Goal: Transaction & Acquisition: Purchase product/service

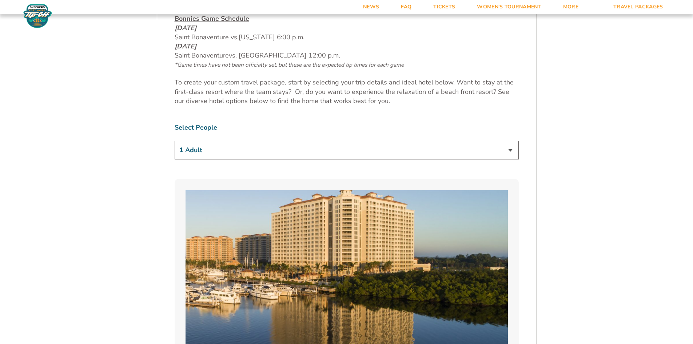
scroll to position [437, 0]
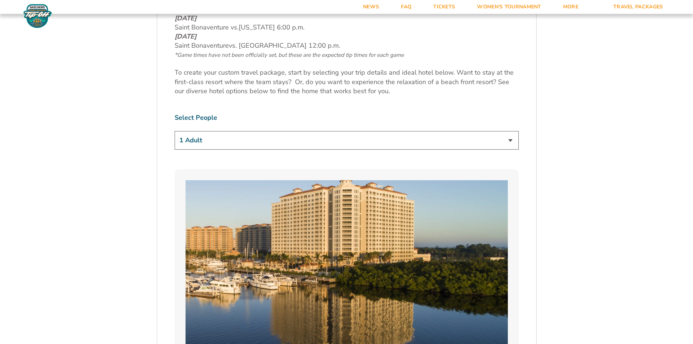
click at [514, 138] on select "1 Adult 2 Adults 3 Adults 4 Adults 2 Adults + 1 Child 2 Adults + 2 Children 2 A…" at bounding box center [347, 140] width 344 height 19
click at [175, 131] on select "1 Adult 2 Adults 3 Adults 4 Adults 2 Adults + 1 Child 2 Adults + 2 Children 2 A…" at bounding box center [347, 140] width 344 height 19
click at [513, 140] on select "1 Adult 2 Adults 3 Adults 4 Adults 2 Adults + 1 Child 2 Adults + 2 Children 2 A…" at bounding box center [347, 140] width 344 height 19
select select "2 Adults"
click at [175, 131] on select "1 Adult 2 Adults 3 Adults 4 Adults 2 Adults + 1 Child 2 Adults + 2 Children 2 A…" at bounding box center [347, 140] width 344 height 19
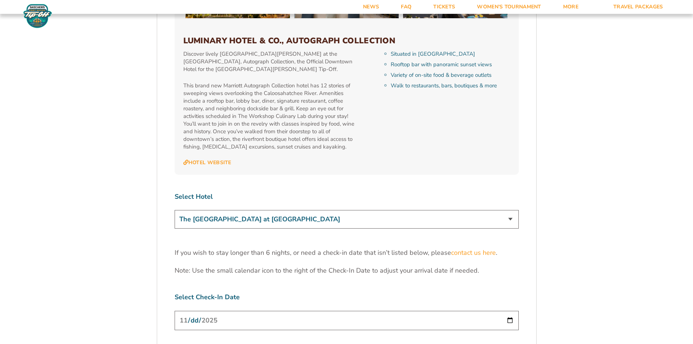
scroll to position [2110, 0]
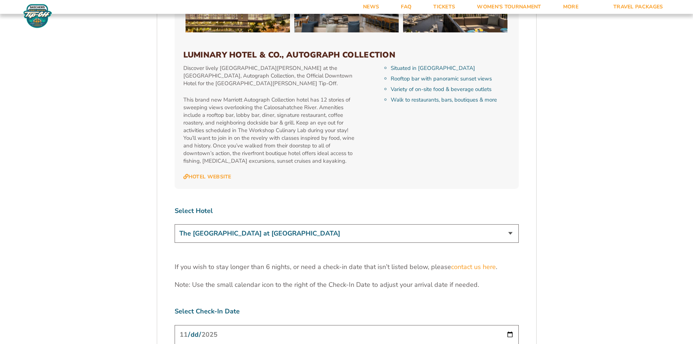
click at [388, 206] on div "Select Hotel The [GEOGRAPHIC_DATA] at [GEOGRAPHIC_DATA] [GEOGRAPHIC_DATA] [GEOG…" at bounding box center [347, 225] width 344 height 39
click at [385, 224] on select "The [GEOGRAPHIC_DATA] at [GEOGRAPHIC_DATA] [GEOGRAPHIC_DATA] [GEOGRAPHIC_DATA],…" at bounding box center [347, 233] width 344 height 19
select select "18761"
click at [175, 224] on select "The [GEOGRAPHIC_DATA] at [GEOGRAPHIC_DATA] [GEOGRAPHIC_DATA] [GEOGRAPHIC_DATA],…" at bounding box center [347, 233] width 344 height 19
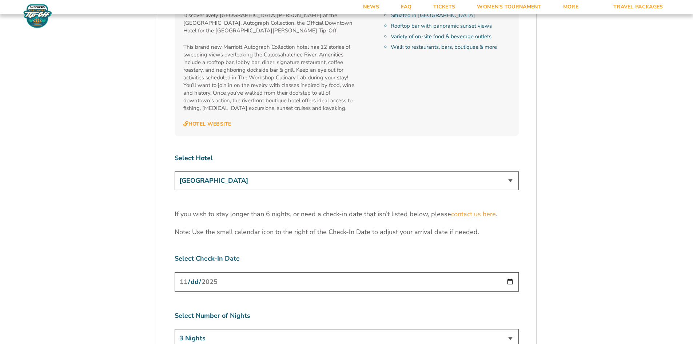
scroll to position [2219, 0]
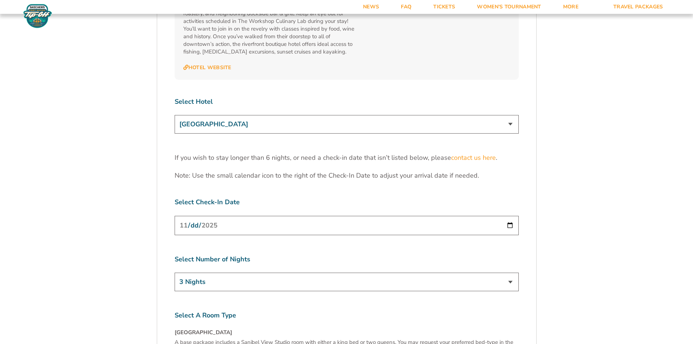
click at [509, 216] on input "[DATE]" at bounding box center [347, 225] width 344 height 19
type input "[DATE]"
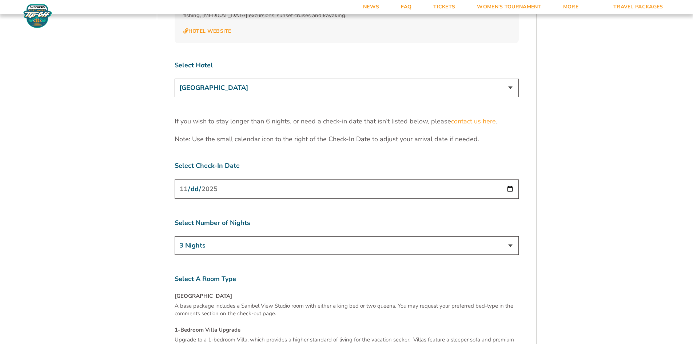
scroll to position [2292, 0]
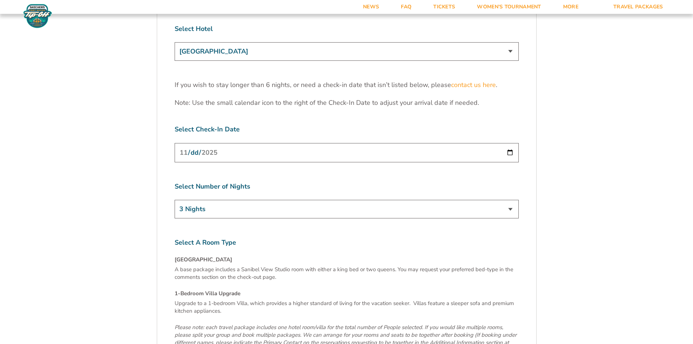
click at [508, 200] on select "3 Nights 4 Nights 5 Nights 6 Nights" at bounding box center [347, 209] width 344 height 19
click at [507, 200] on select "3 Nights 4 Nights 5 Nights 6 Nights" at bounding box center [347, 209] width 344 height 19
click at [510, 143] on input "[DATE]" at bounding box center [347, 152] width 344 height 19
click at [287, 238] on label "Select A Room Type" at bounding box center [347, 242] width 344 height 9
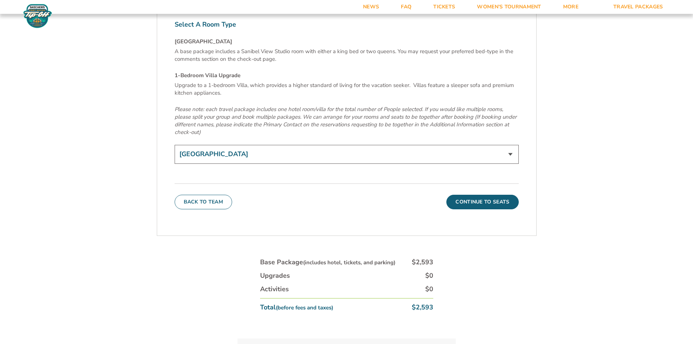
scroll to position [2510, 0]
click at [484, 194] on button "Continue To Seats" at bounding box center [482, 201] width 72 height 15
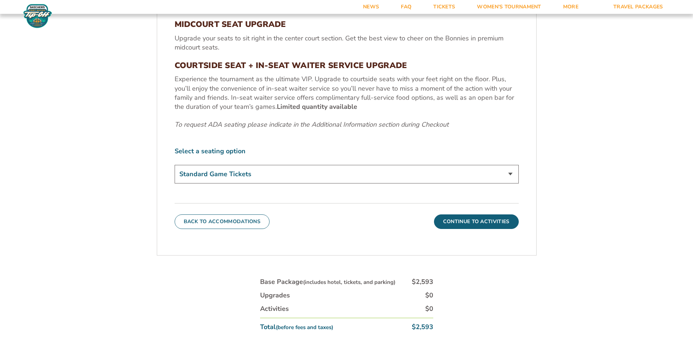
scroll to position [381, 0]
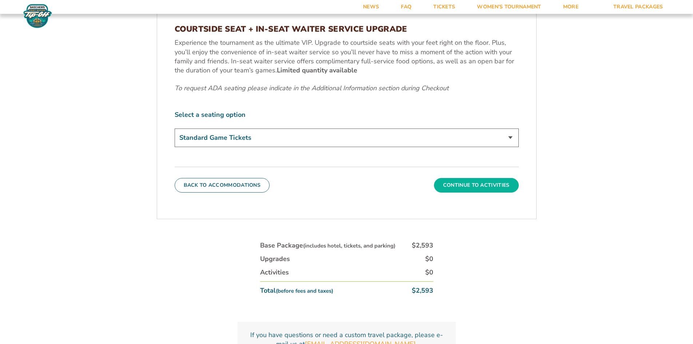
click at [481, 187] on button "Continue To Activities" at bounding box center [476, 185] width 85 height 15
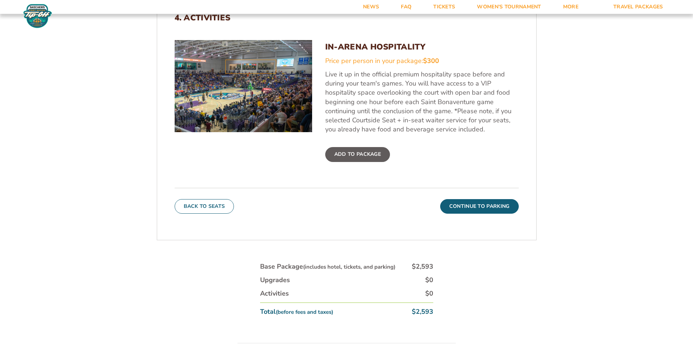
scroll to position [308, 0]
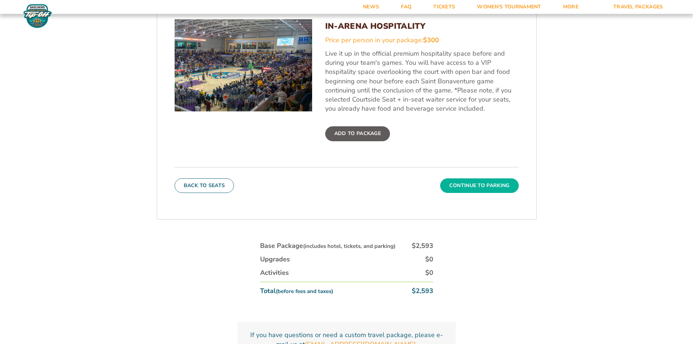
click at [475, 185] on button "Continue To Parking" at bounding box center [479, 185] width 79 height 15
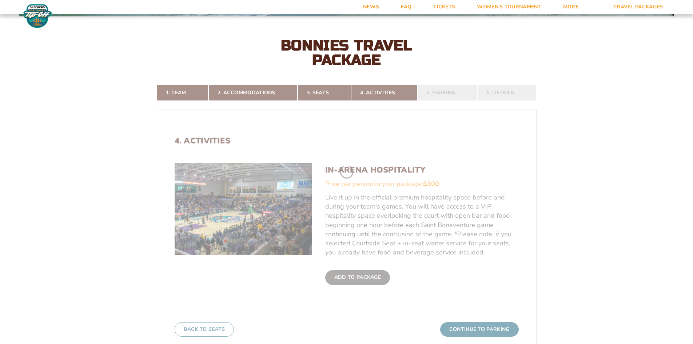
scroll to position [163, 0]
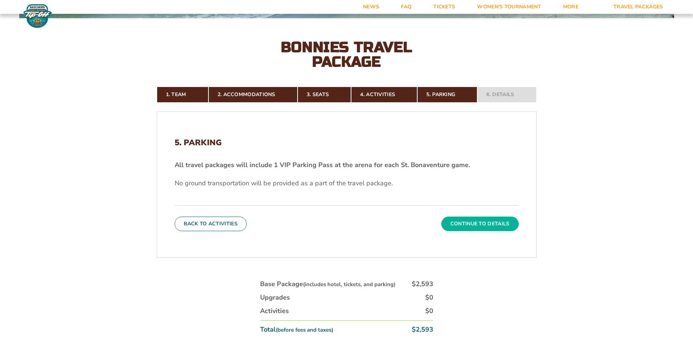
click at [499, 225] on button "Continue To Details" at bounding box center [479, 223] width 77 height 15
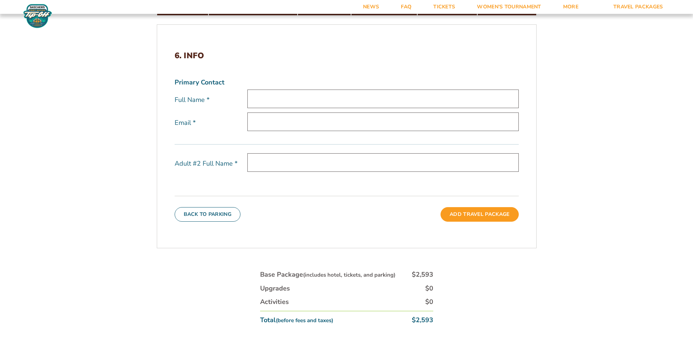
scroll to position [272, 0]
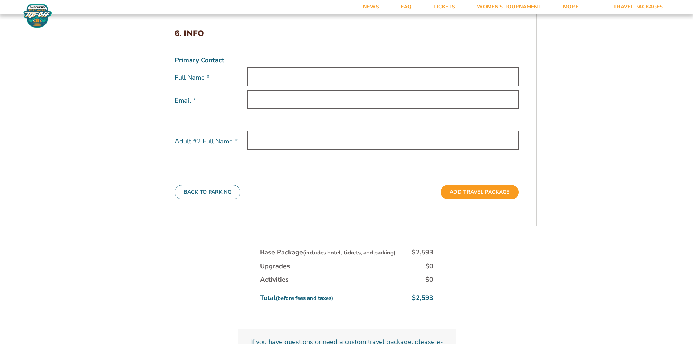
click at [283, 73] on input "text" at bounding box center [382, 76] width 271 height 19
type input "J"
type input "[PERSON_NAME]"
type input "[EMAIL_ADDRESS][DOMAIN_NAME]"
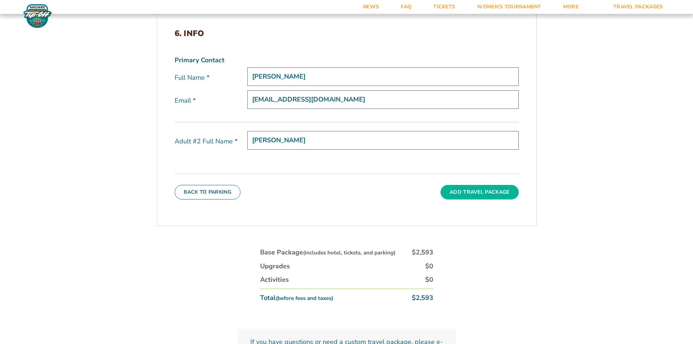
type input "[PERSON_NAME]"
click at [461, 195] on button "Add Travel Package" at bounding box center [480, 192] width 78 height 15
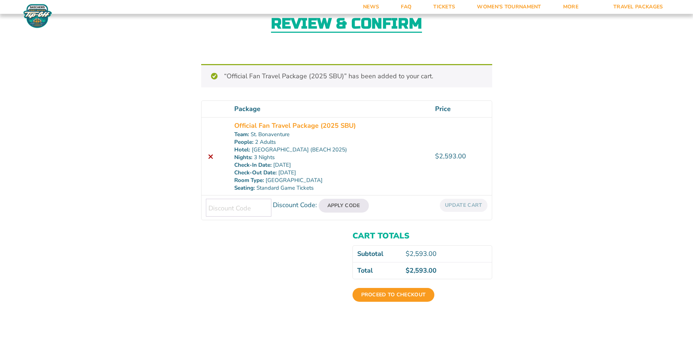
scroll to position [36, 0]
